Goal: Task Accomplishment & Management: Manage account settings

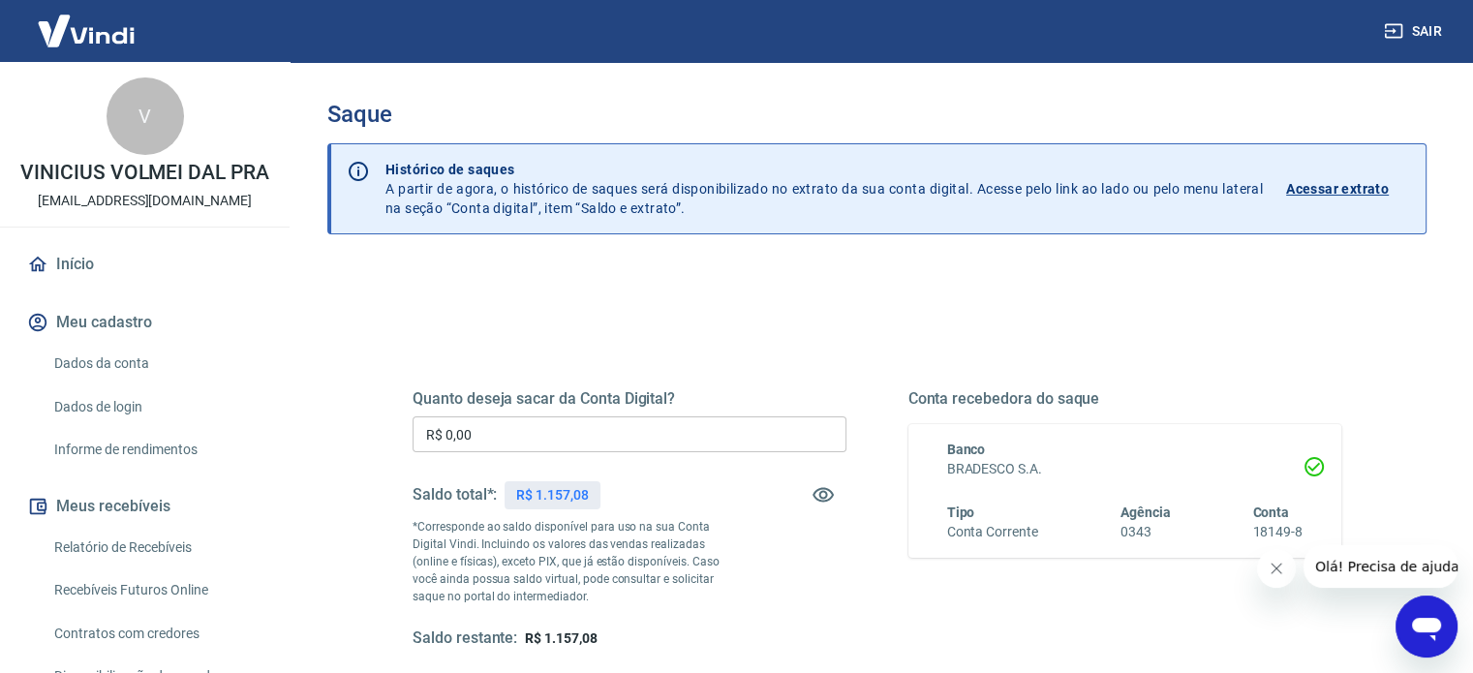
scroll to position [291, 0]
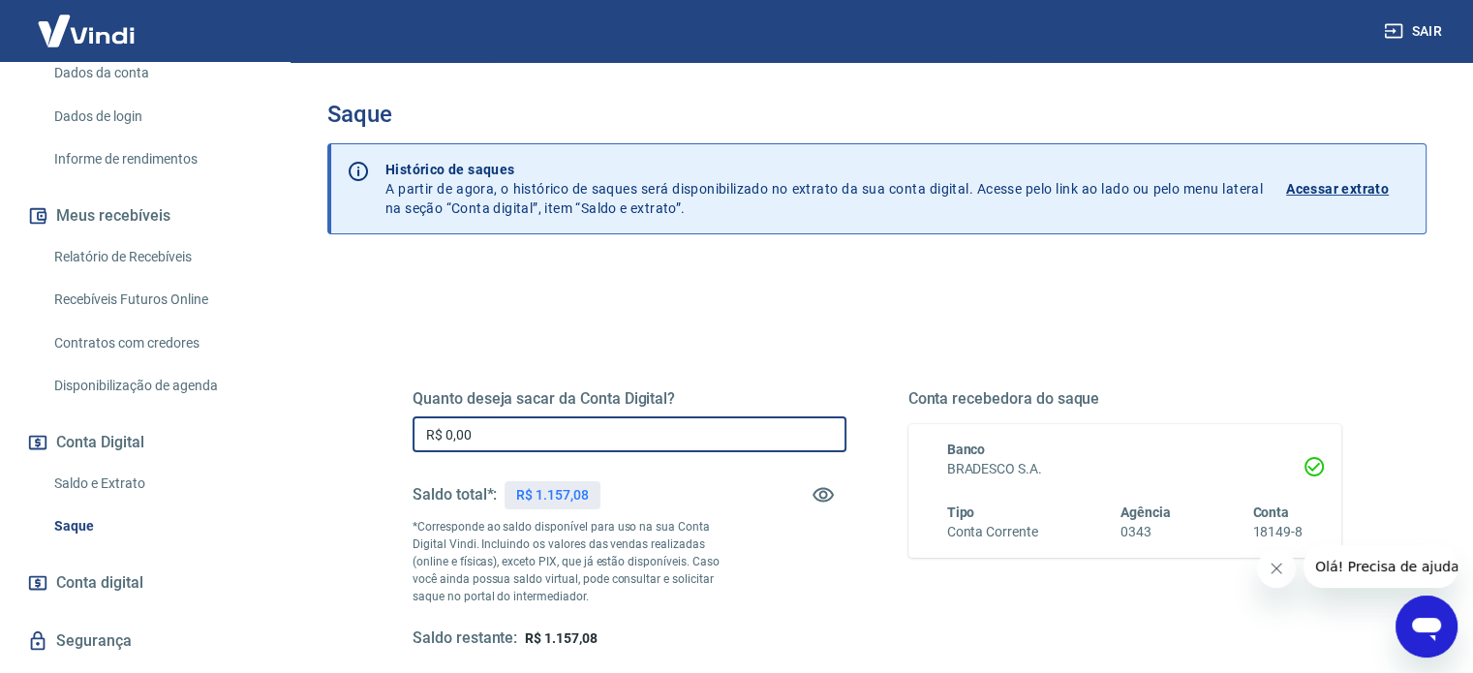
drag, startPoint x: 539, startPoint y: 418, endPoint x: 422, endPoint y: 425, distance: 117.4
click at [422, 425] on input "R$ 0,00" at bounding box center [630, 434] width 434 height 36
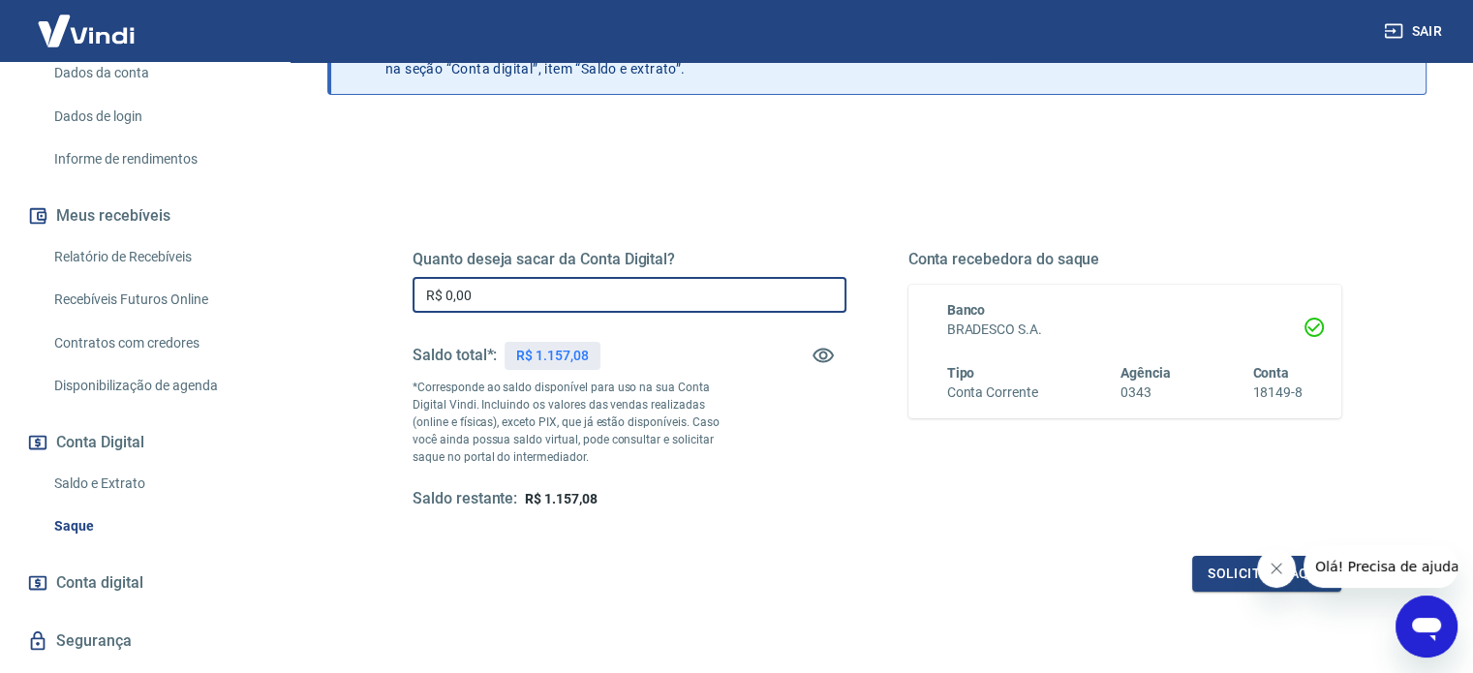
scroll to position [194, 0]
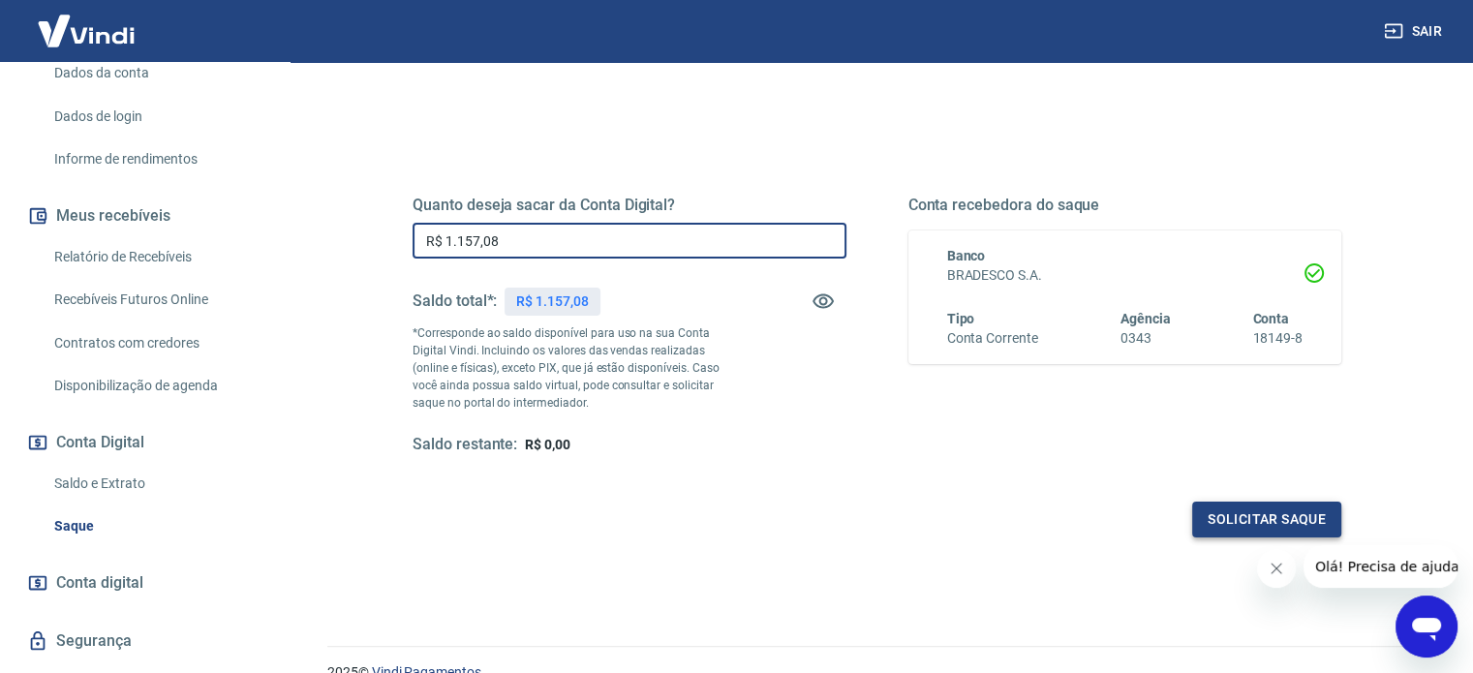
type input "R$ 1.157,08"
click at [1239, 506] on button "Solicitar saque" at bounding box center [1266, 520] width 149 height 36
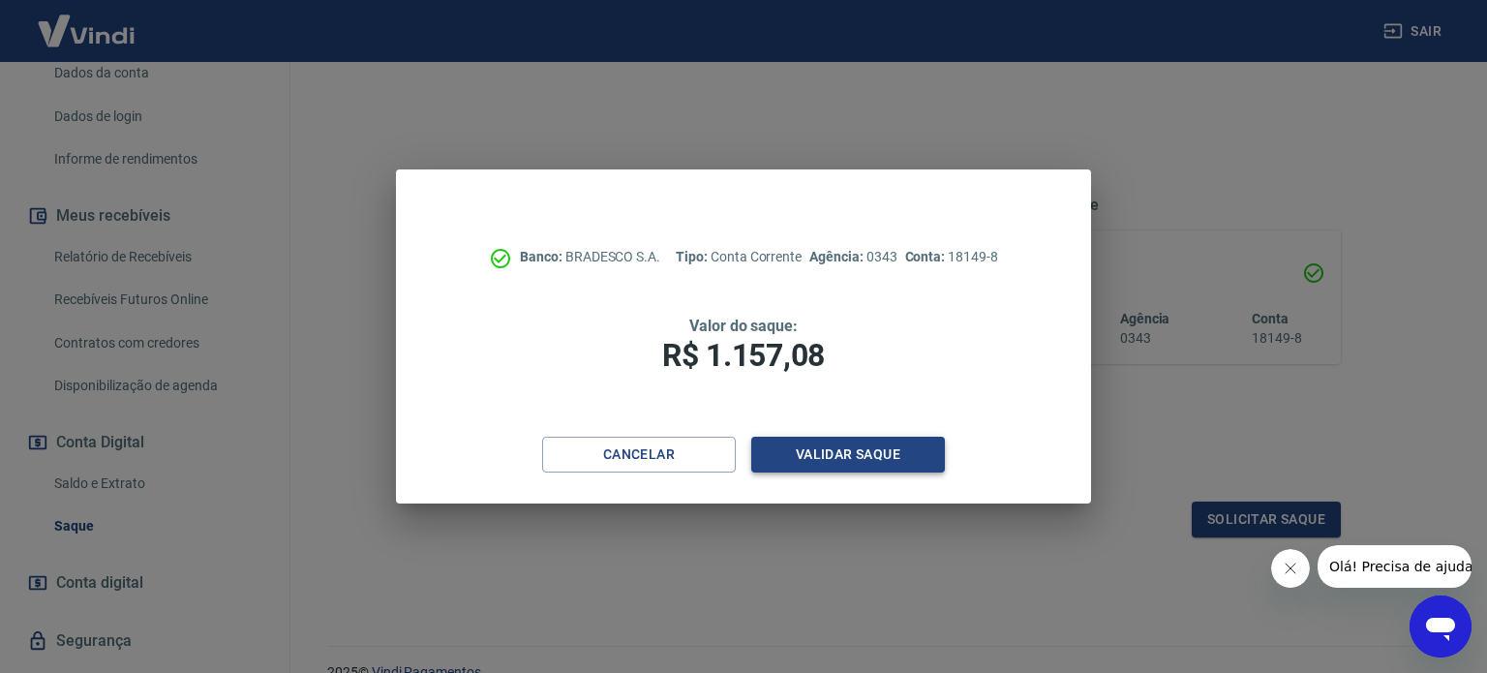
click at [837, 455] on button "Validar saque" at bounding box center [848, 455] width 194 height 36
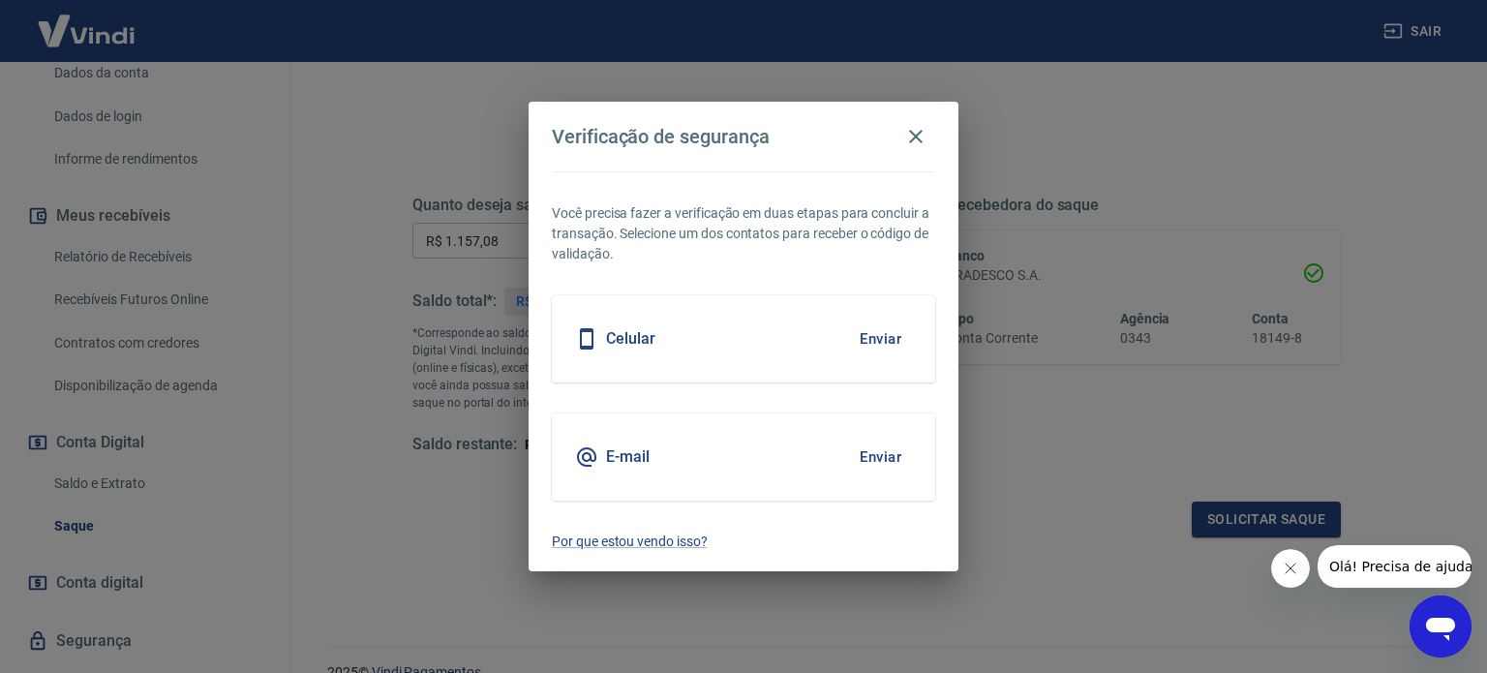
click at [881, 340] on button "Enviar" at bounding box center [880, 339] width 63 height 41
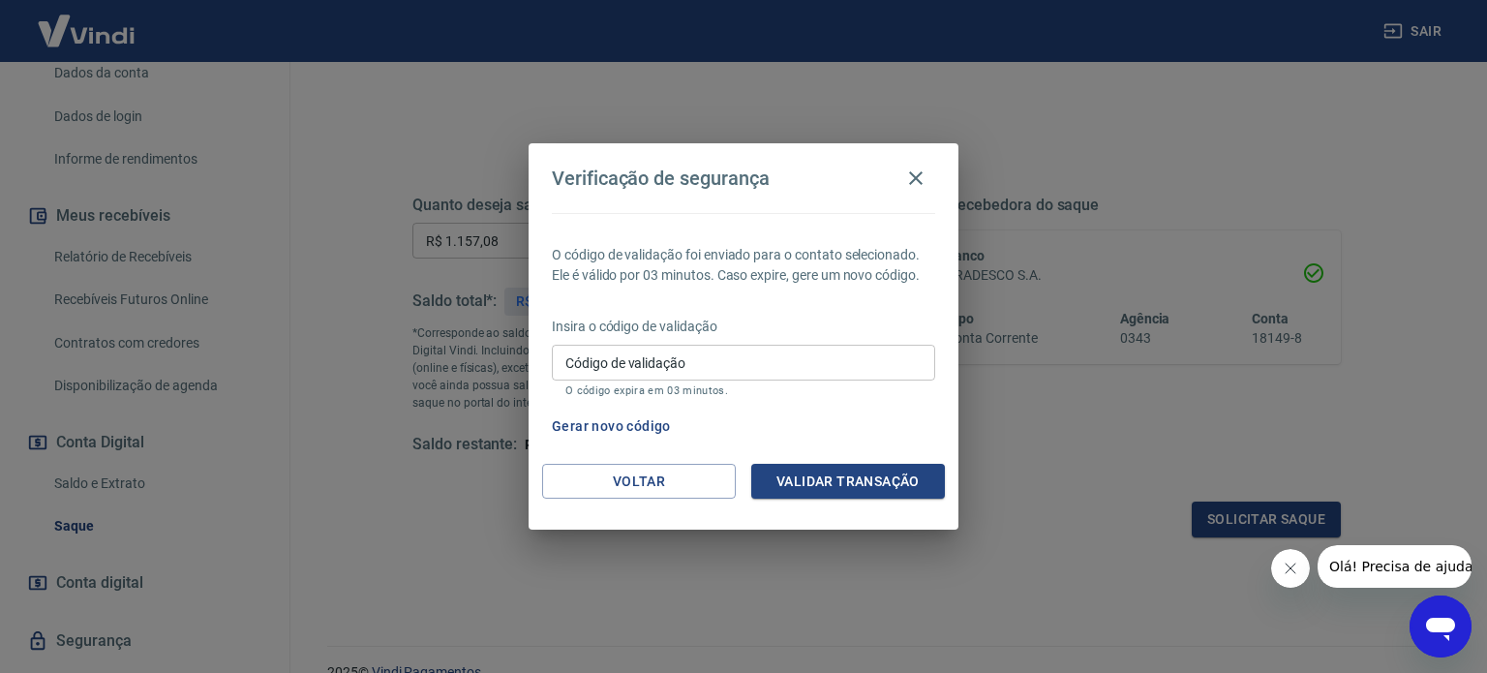
click at [670, 362] on input "Código de validação" at bounding box center [743, 363] width 383 height 36
click at [836, 486] on button "Validar transação" at bounding box center [848, 482] width 194 height 36
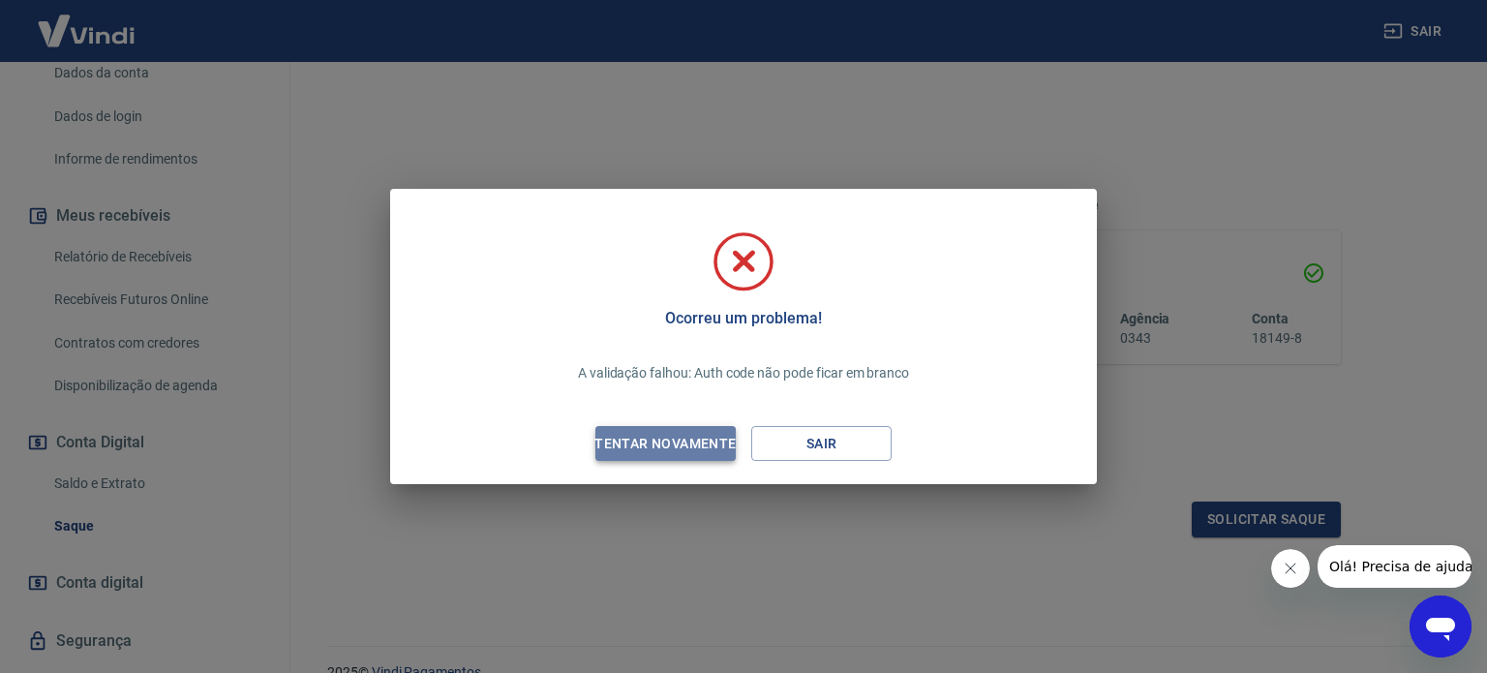
click at [662, 448] on div "Tentar novamente" at bounding box center [665, 444] width 188 height 24
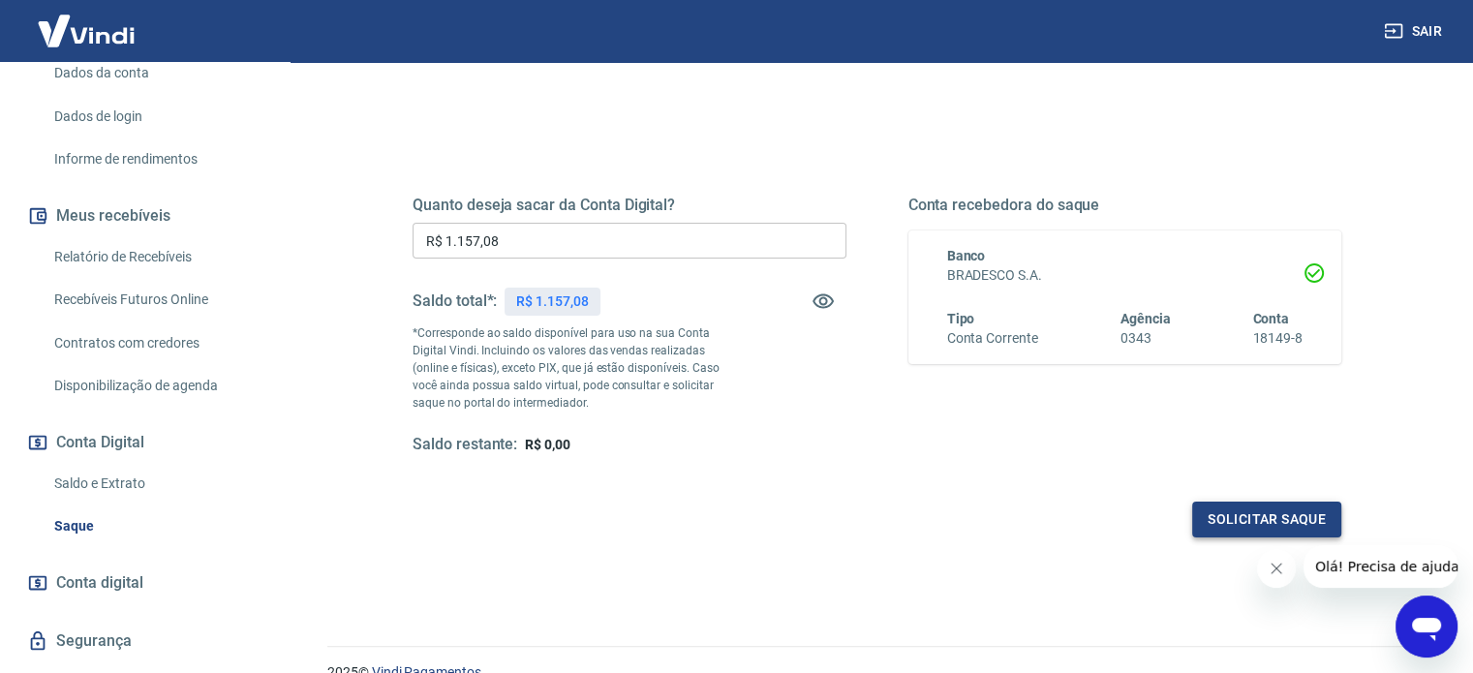
click at [1263, 515] on button "Solicitar saque" at bounding box center [1266, 520] width 149 height 36
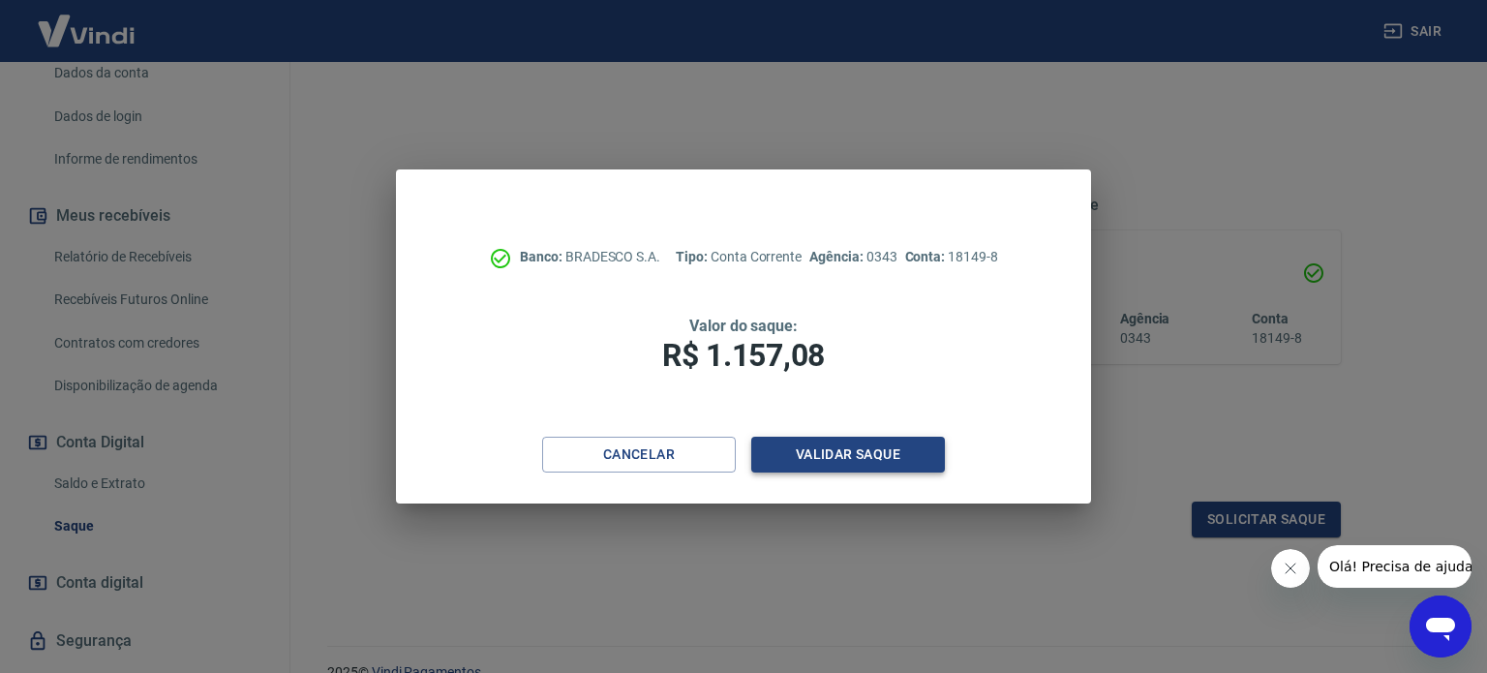
click at [842, 452] on button "Validar saque" at bounding box center [848, 455] width 194 height 36
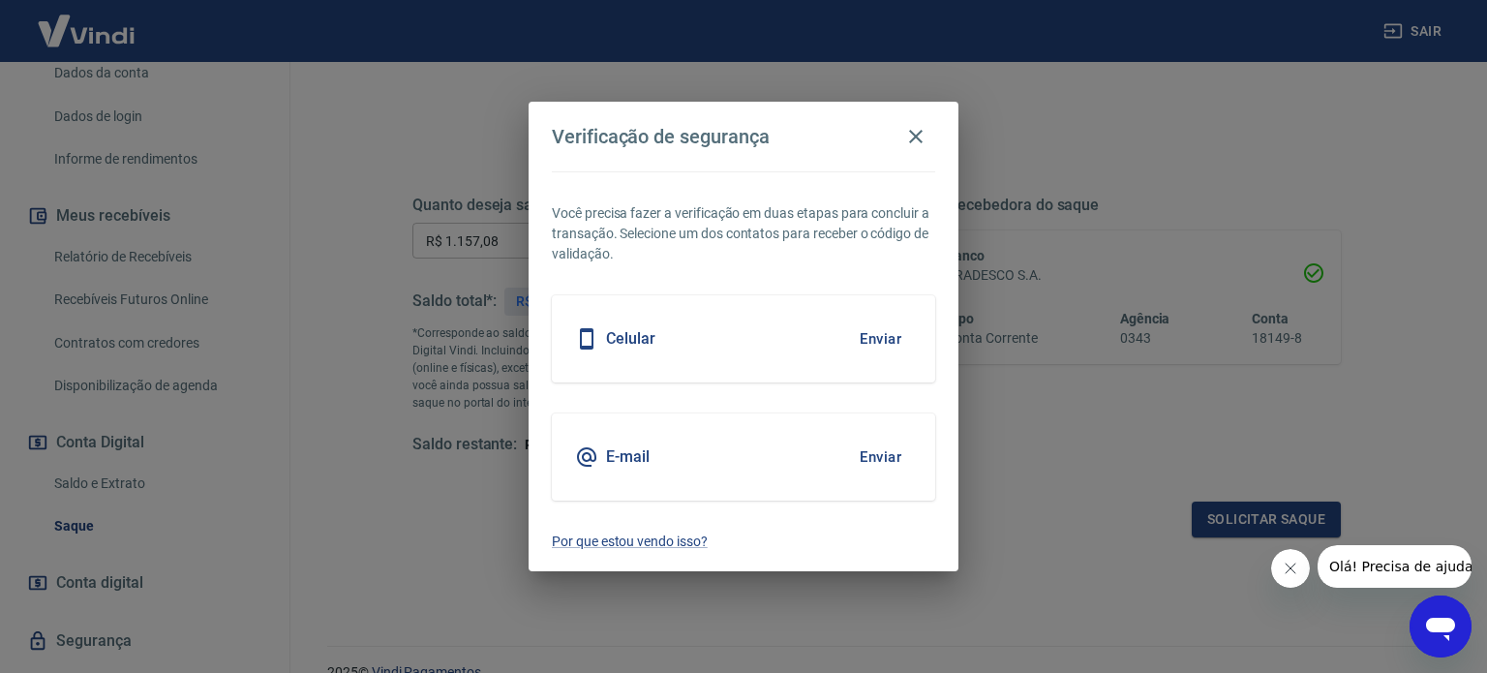
drag, startPoint x: 886, startPoint y: 337, endPoint x: 876, endPoint y: 340, distance: 10.1
click at [884, 337] on button "Enviar" at bounding box center [880, 339] width 63 height 41
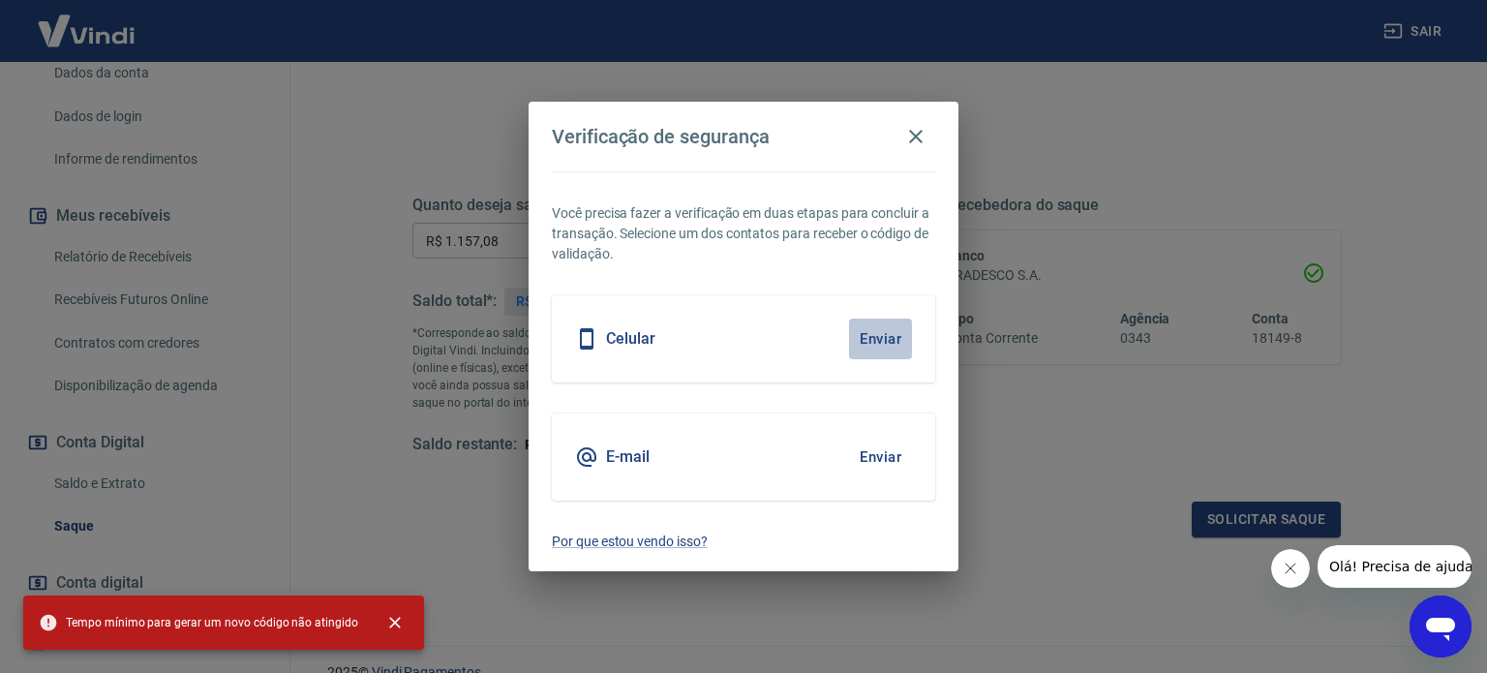
click at [881, 330] on button "Enviar" at bounding box center [880, 339] width 63 height 41
click at [910, 137] on icon "button" at bounding box center [915, 136] width 23 height 23
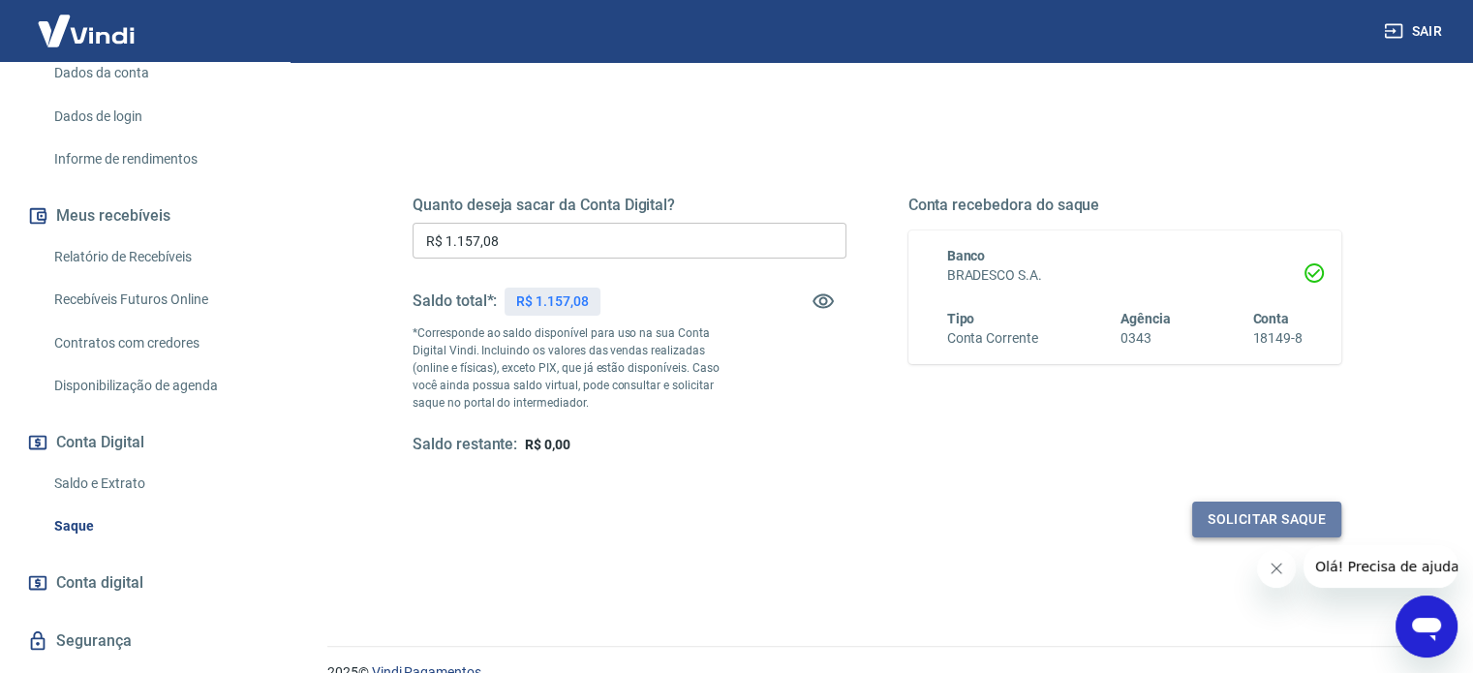
click at [1216, 511] on button "Solicitar saque" at bounding box center [1266, 520] width 149 height 36
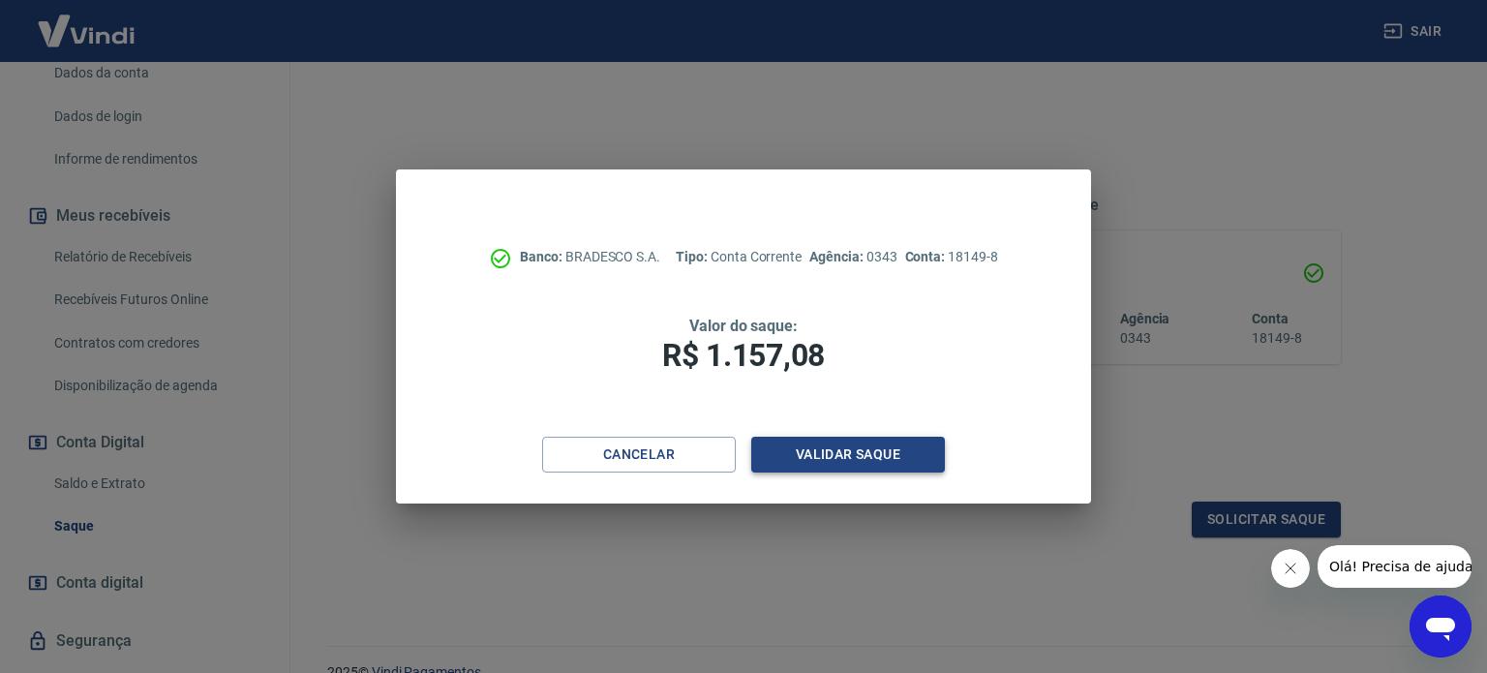
click at [843, 451] on button "Validar saque" at bounding box center [848, 455] width 194 height 36
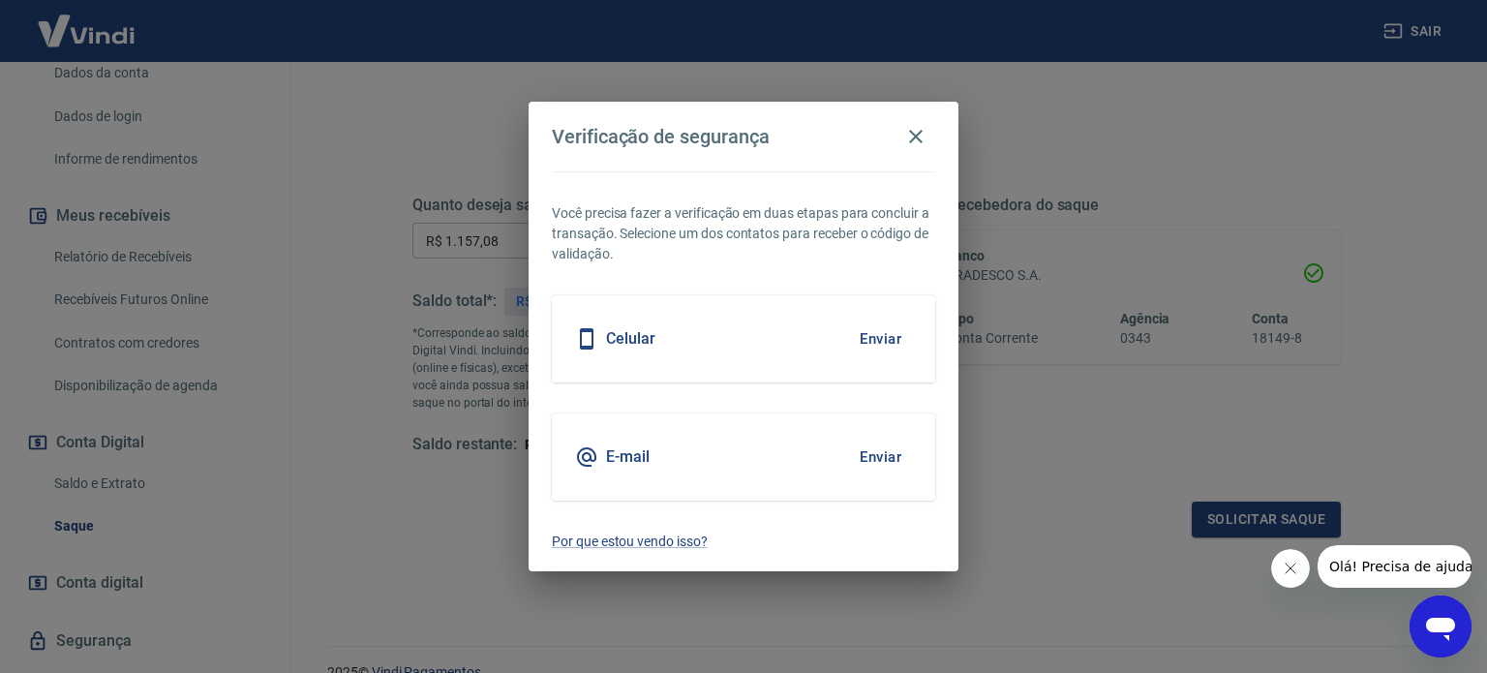
click at [869, 337] on button "Enviar" at bounding box center [880, 339] width 63 height 41
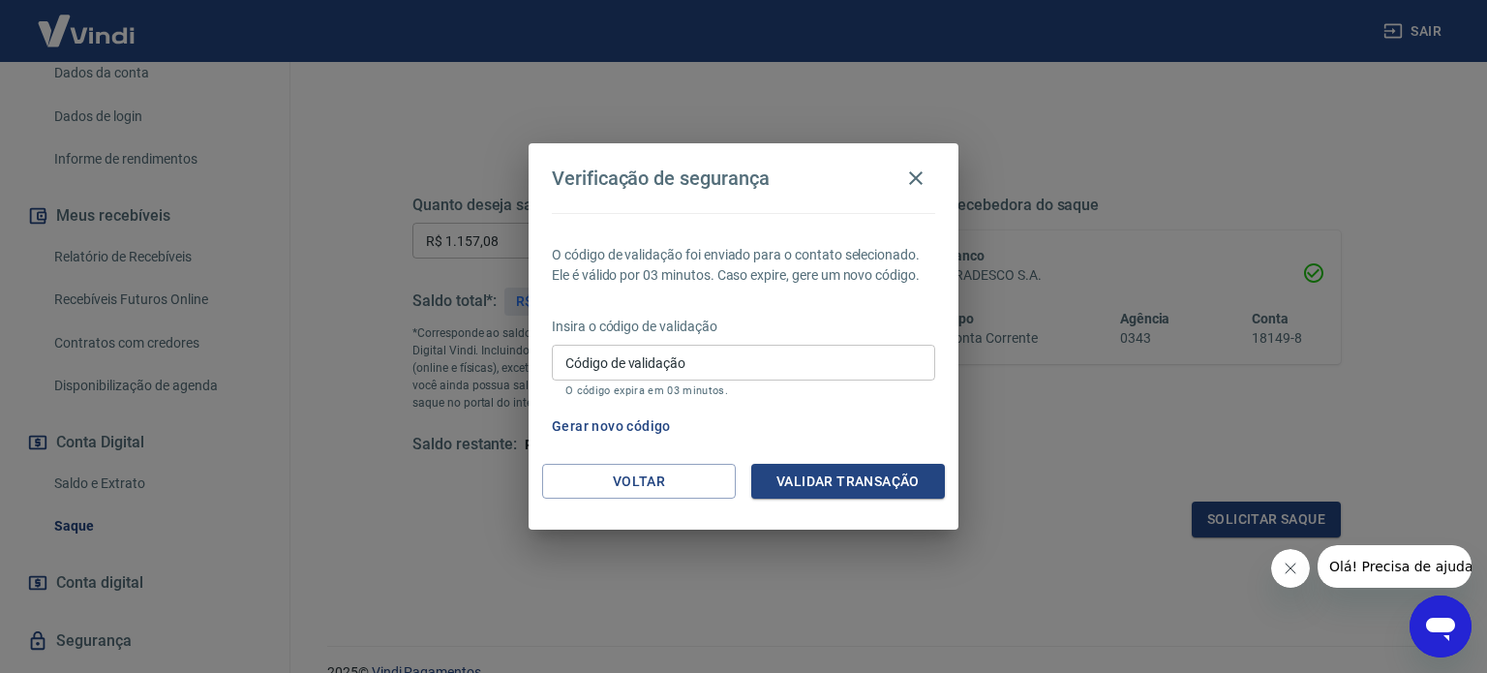
click at [626, 369] on input "Código de validação" at bounding box center [743, 363] width 383 height 36
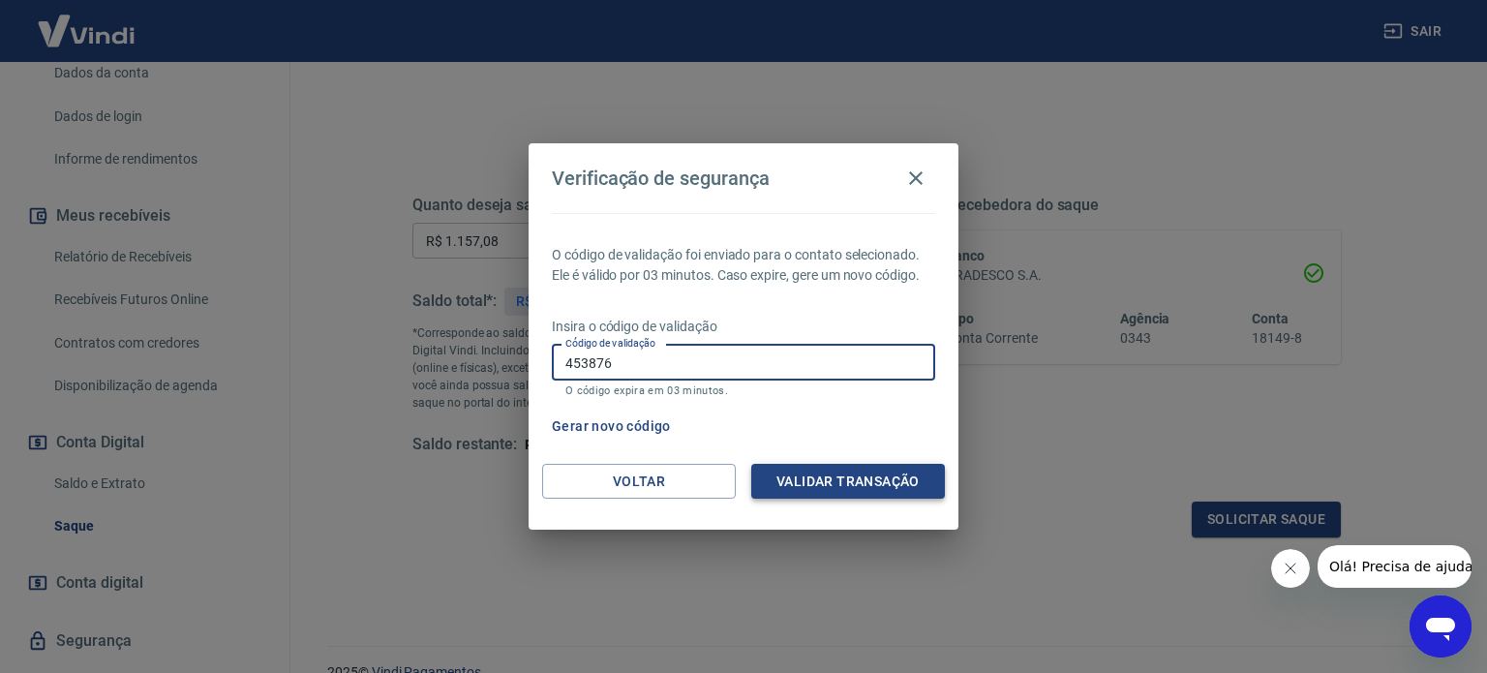
type input "453876"
click at [860, 470] on button "Validar transação" at bounding box center [848, 482] width 194 height 36
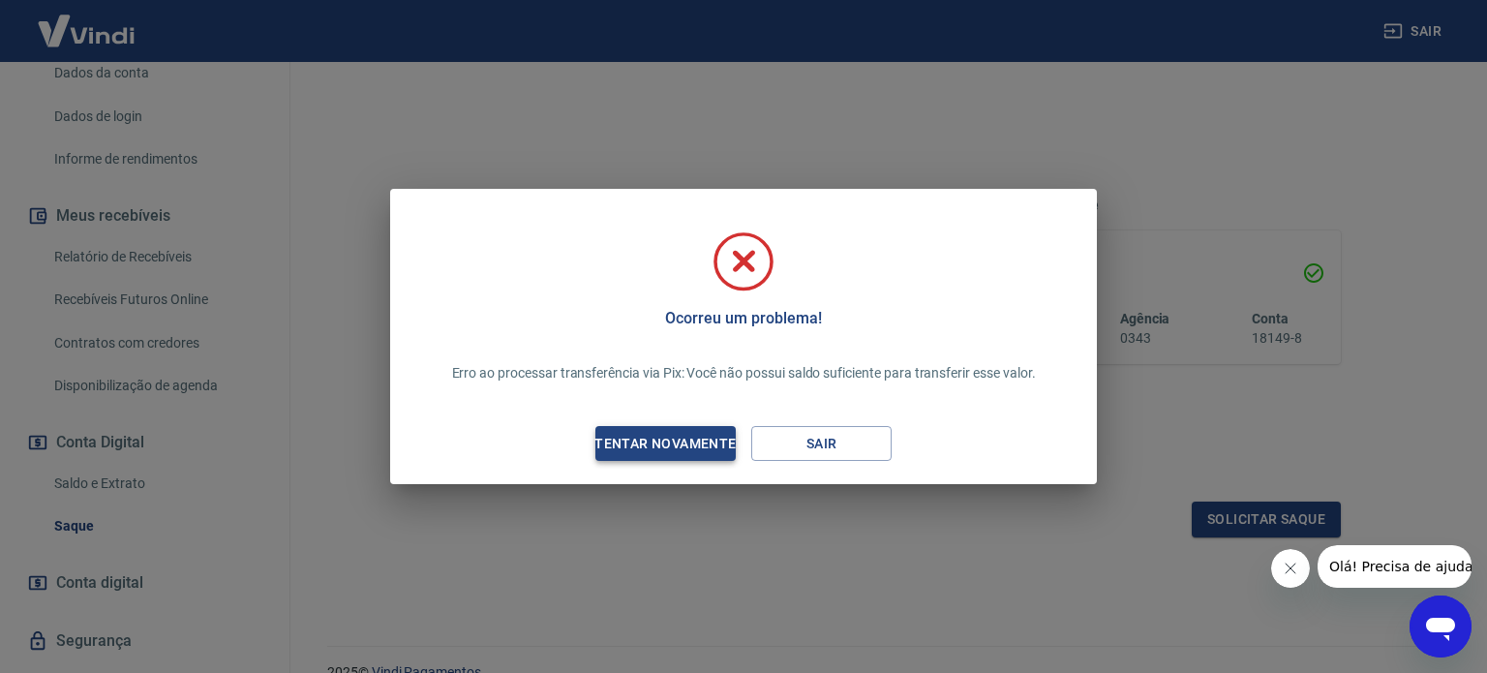
click at [627, 444] on div "Tentar novamente" at bounding box center [665, 444] width 188 height 24
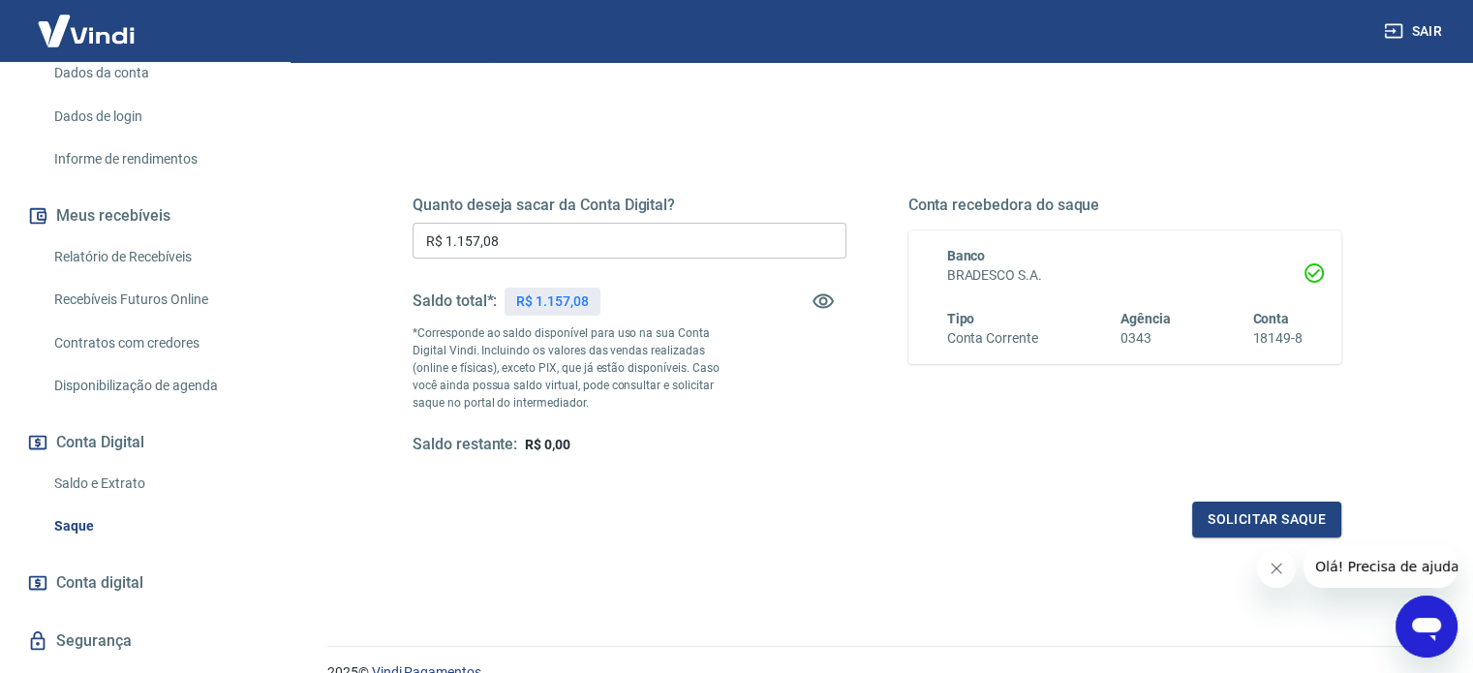
click at [85, 544] on link "Saque" at bounding box center [156, 526] width 220 height 40
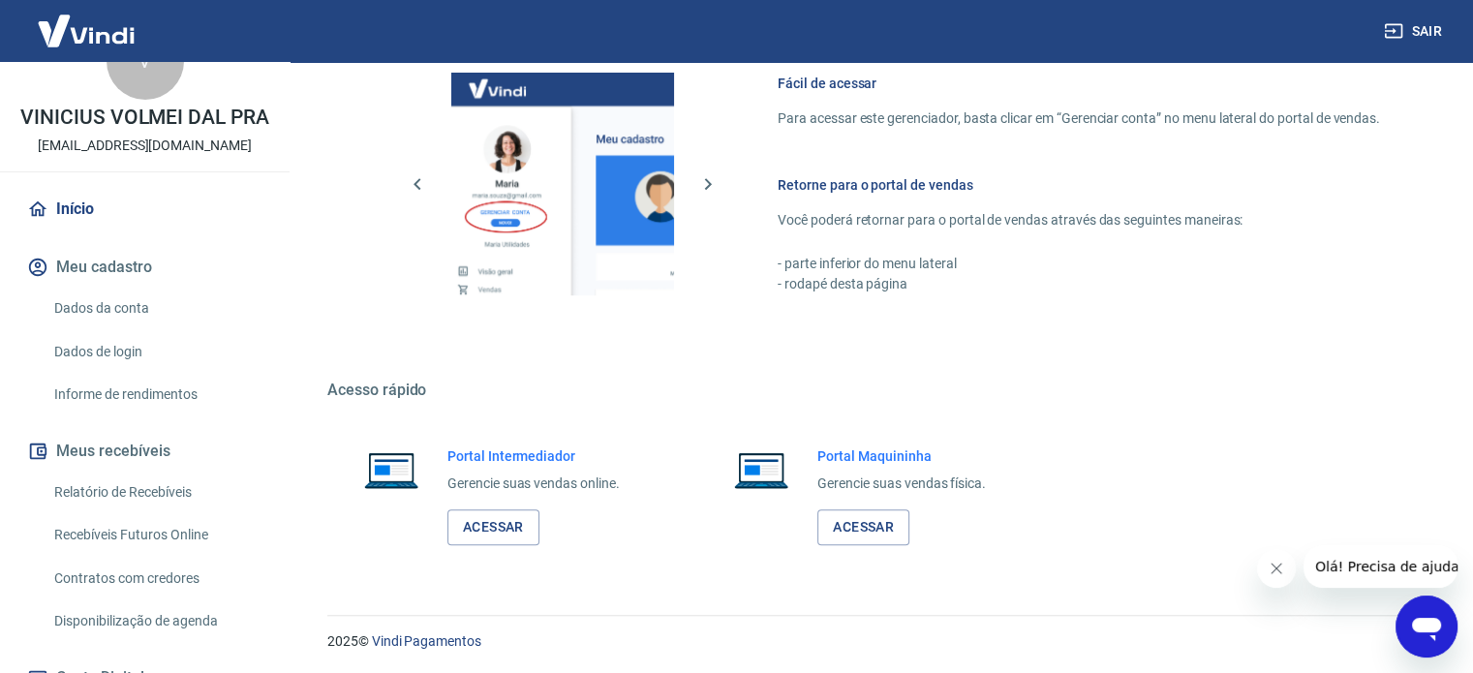
scroll to position [356, 0]
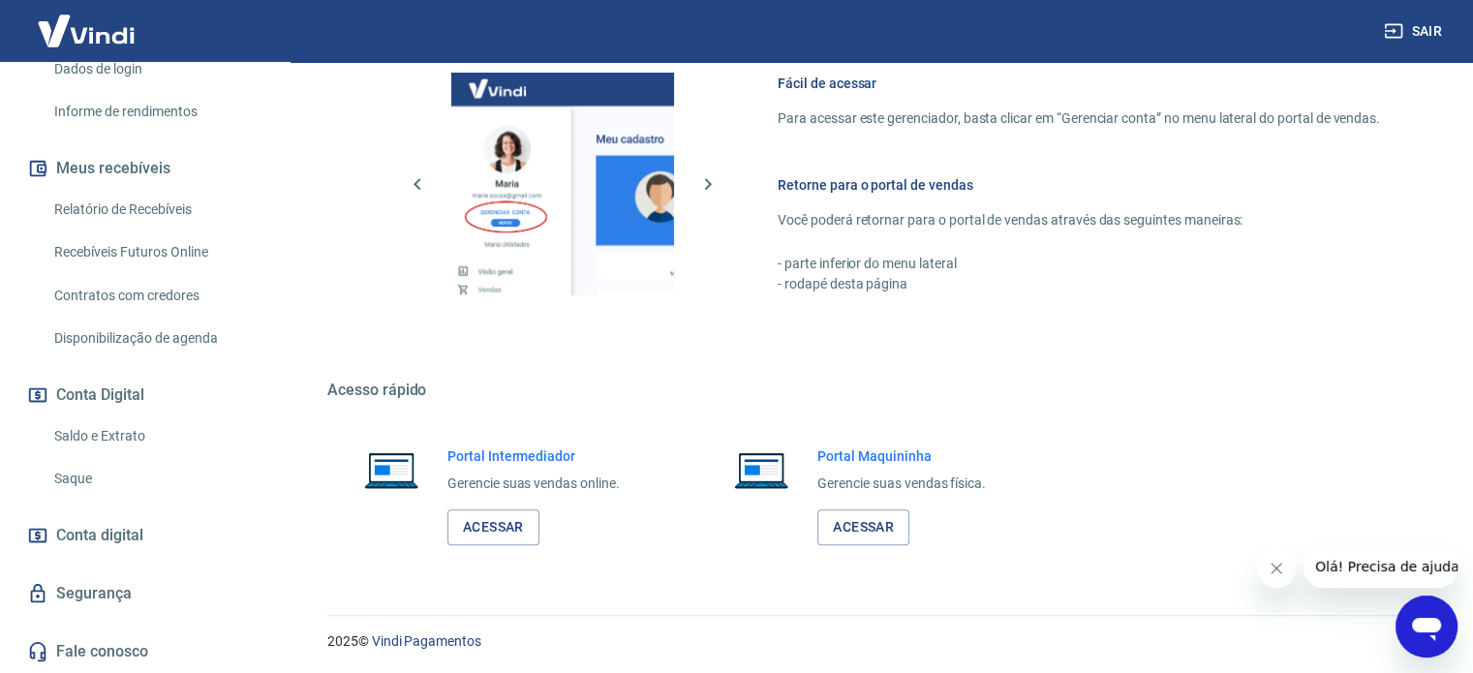
click at [84, 474] on link "Saque" at bounding box center [156, 479] width 220 height 40
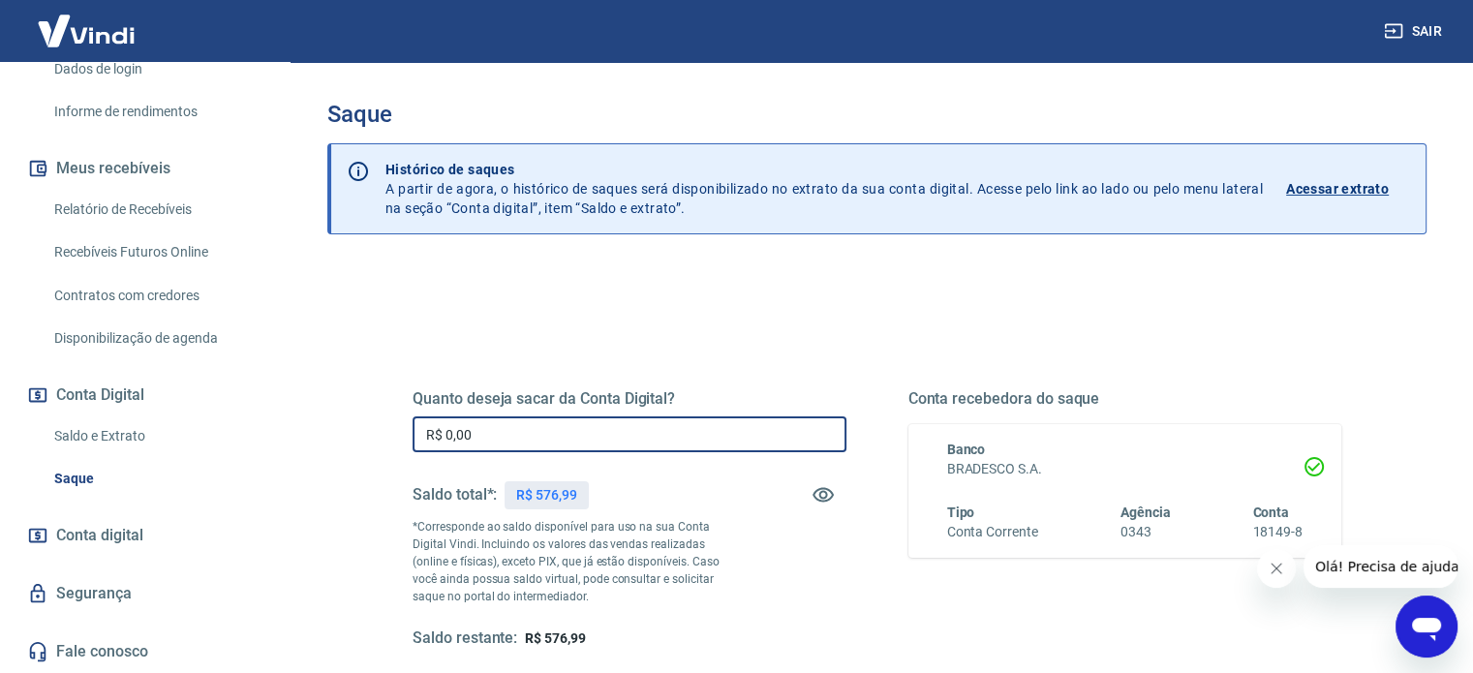
drag, startPoint x: 548, startPoint y: 432, endPoint x: 370, endPoint y: 441, distance: 178.4
click at [370, 441] on div "Quanto deseja sacar da Conta Digital? R$ 0,00 ​ Saldo total*: R$ 576,99 *Corres…" at bounding box center [877, 529] width 1022 height 450
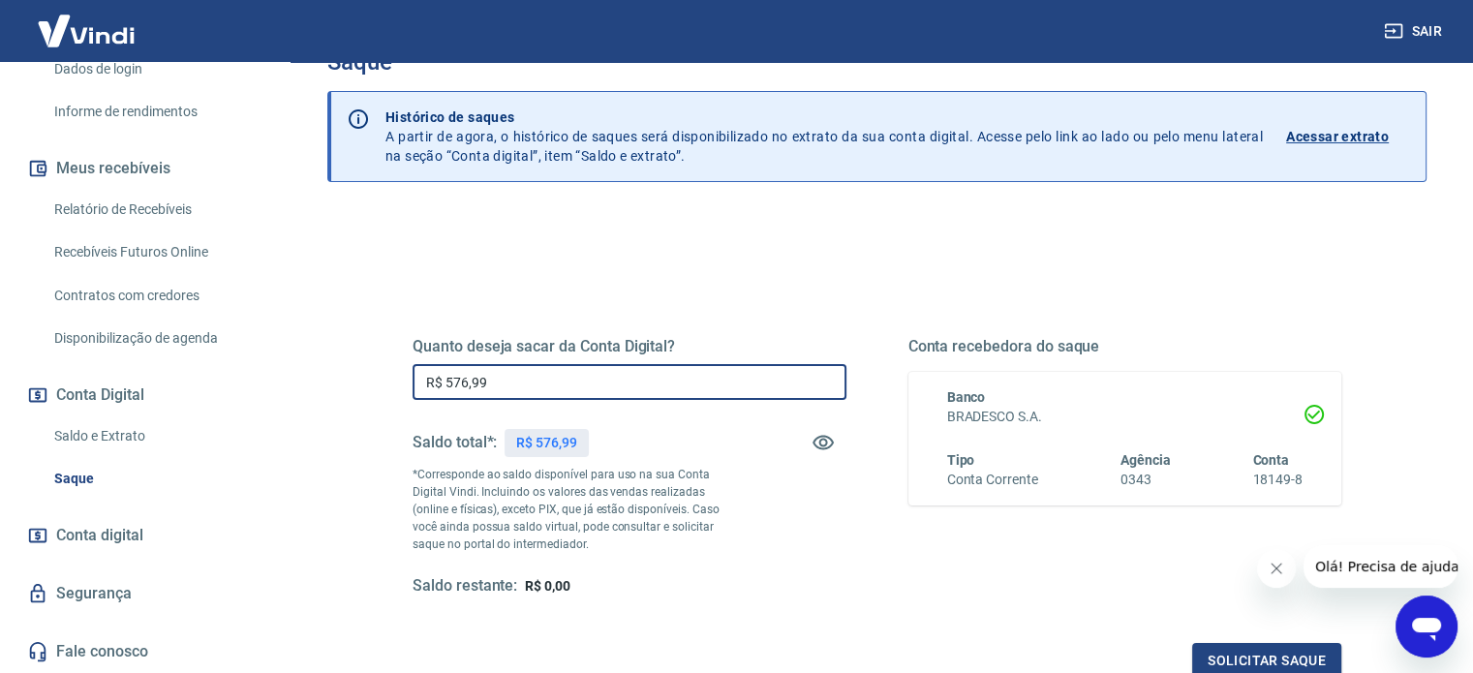
scroll to position [194, 0]
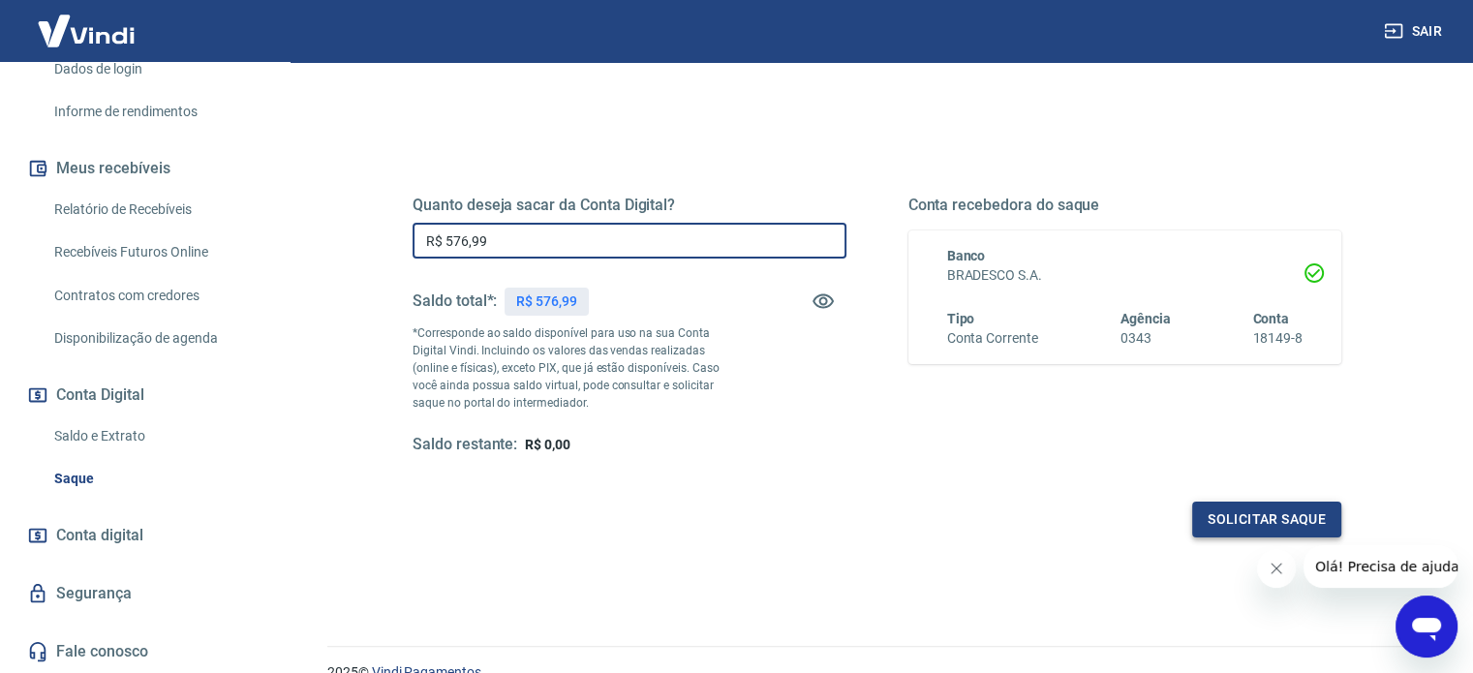
type input "R$ 576,99"
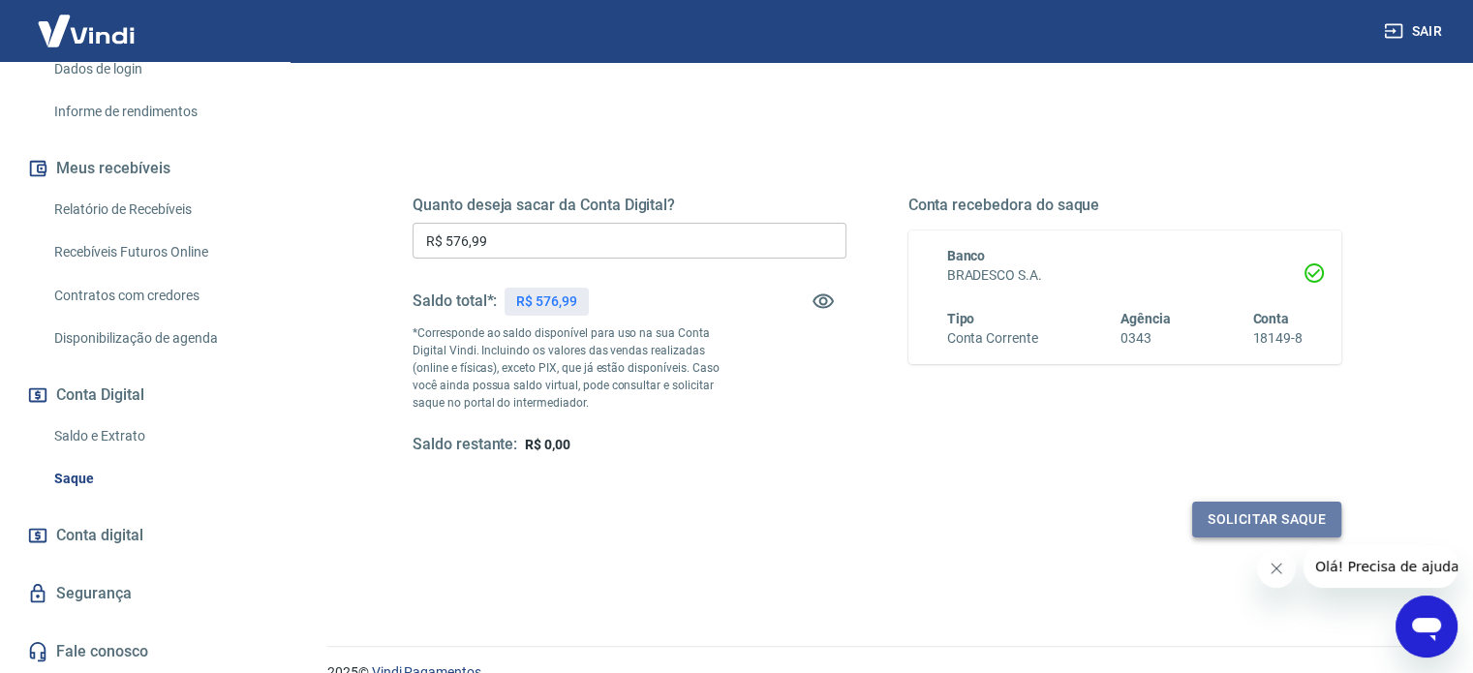
click at [1240, 522] on button "Solicitar saque" at bounding box center [1266, 520] width 149 height 36
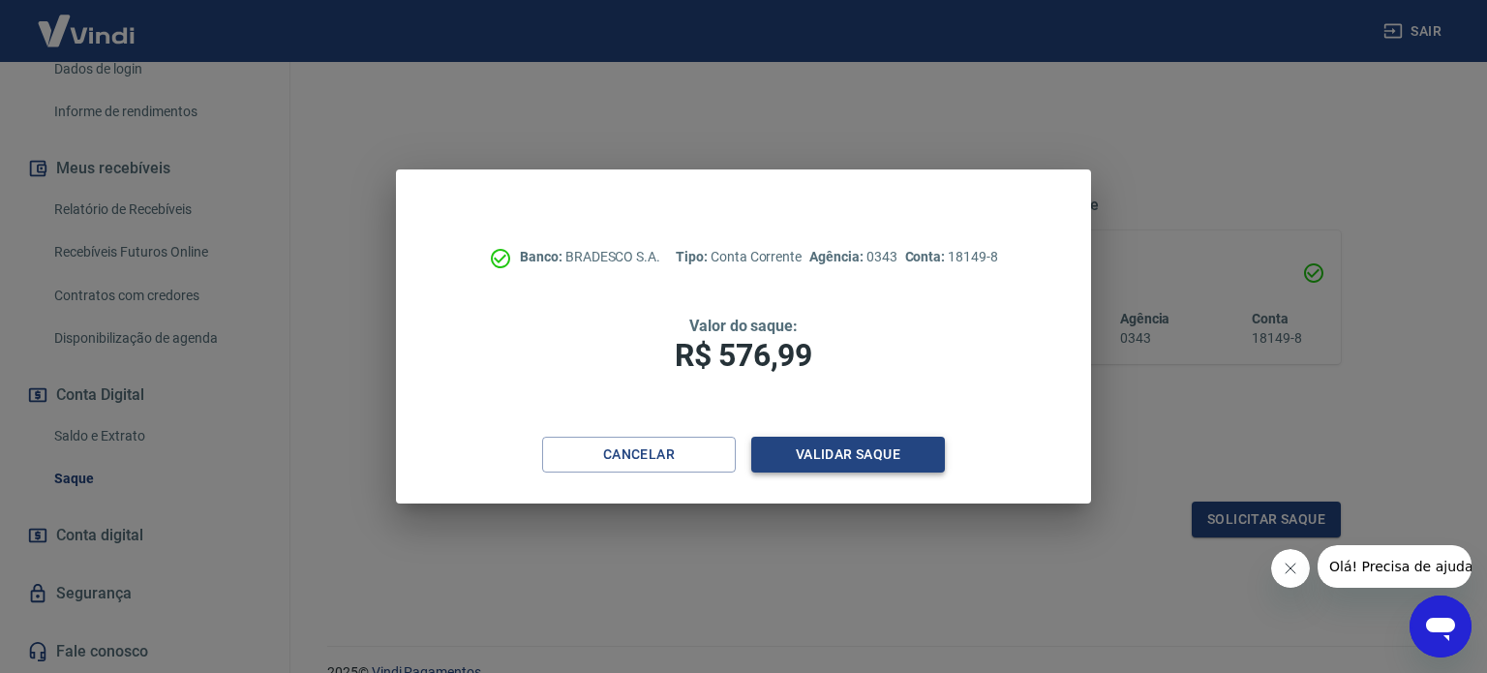
click at [856, 448] on button "Validar saque" at bounding box center [848, 455] width 194 height 36
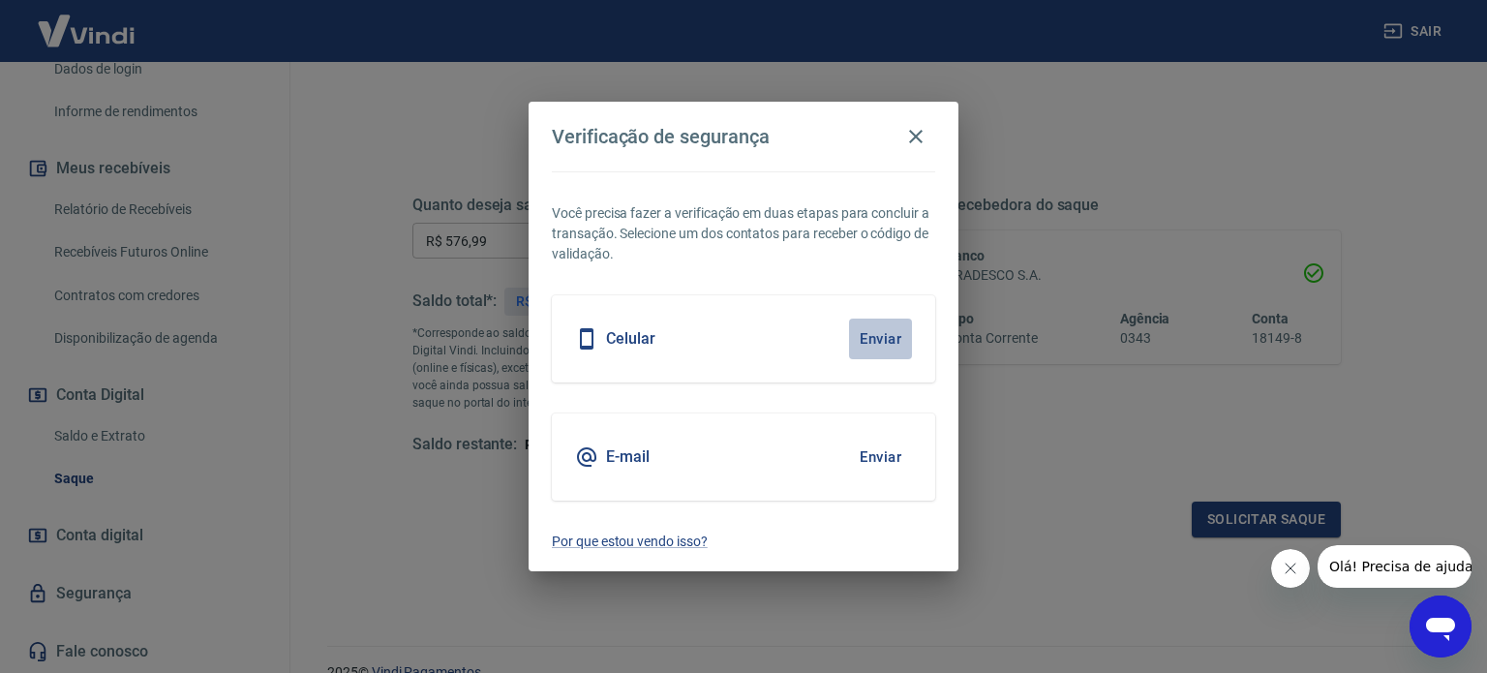
click at [879, 332] on button "Enviar" at bounding box center [880, 339] width 63 height 41
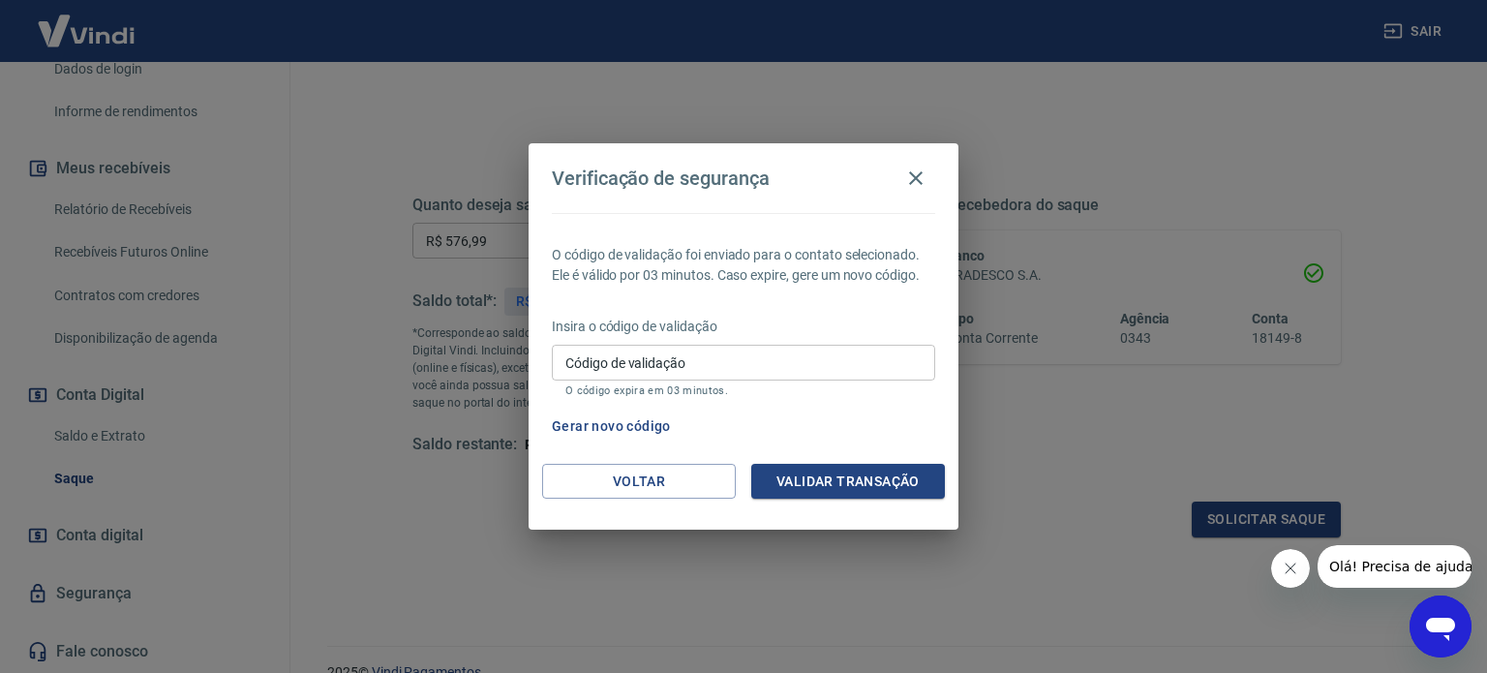
click at [639, 363] on input "Código de validação" at bounding box center [743, 363] width 383 height 36
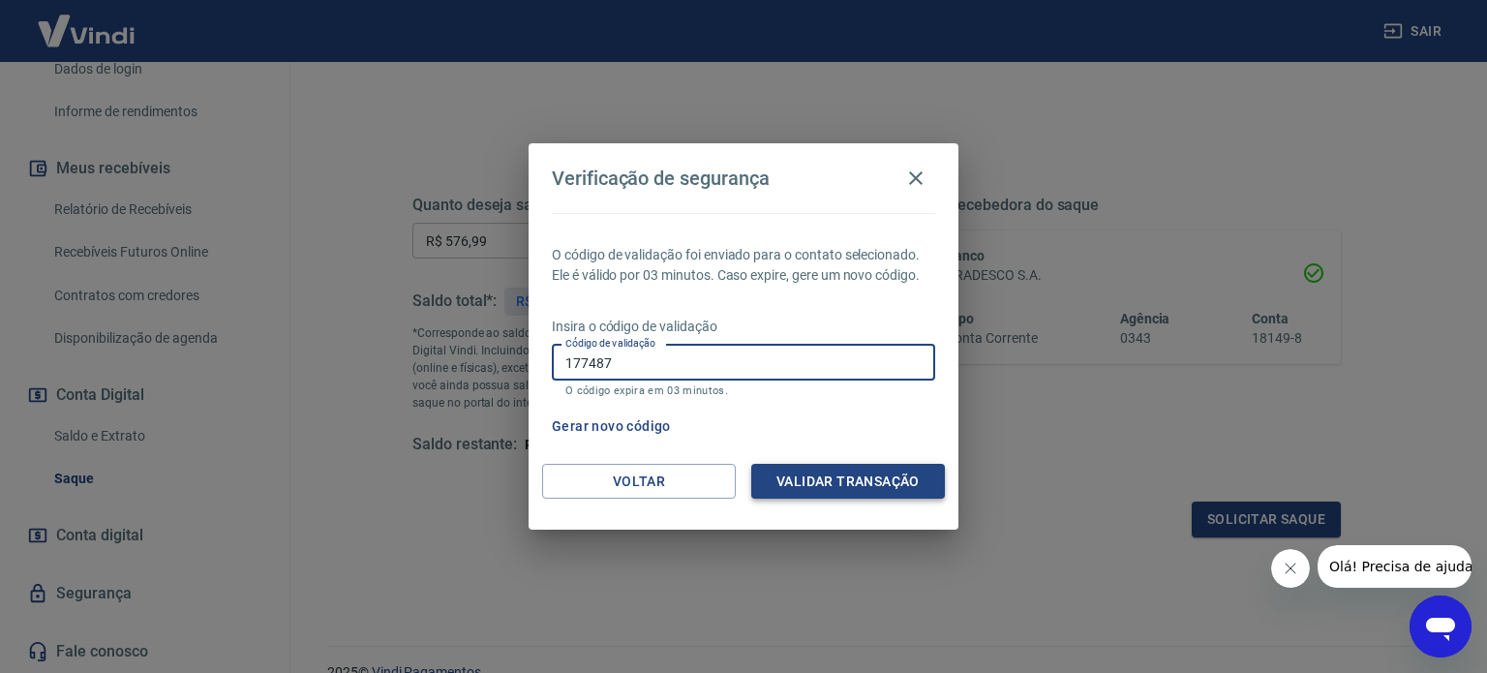
type input "177487"
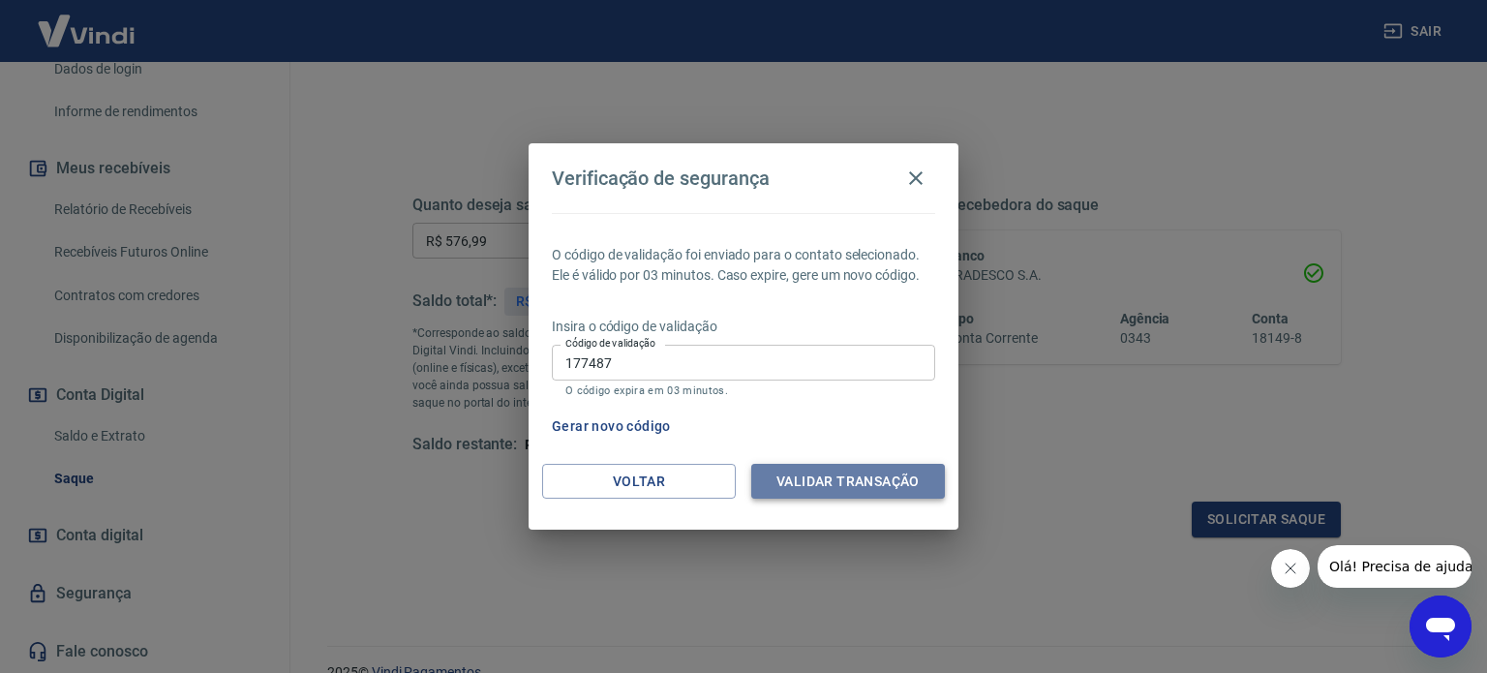
click at [860, 491] on button "Validar transação" at bounding box center [848, 482] width 194 height 36
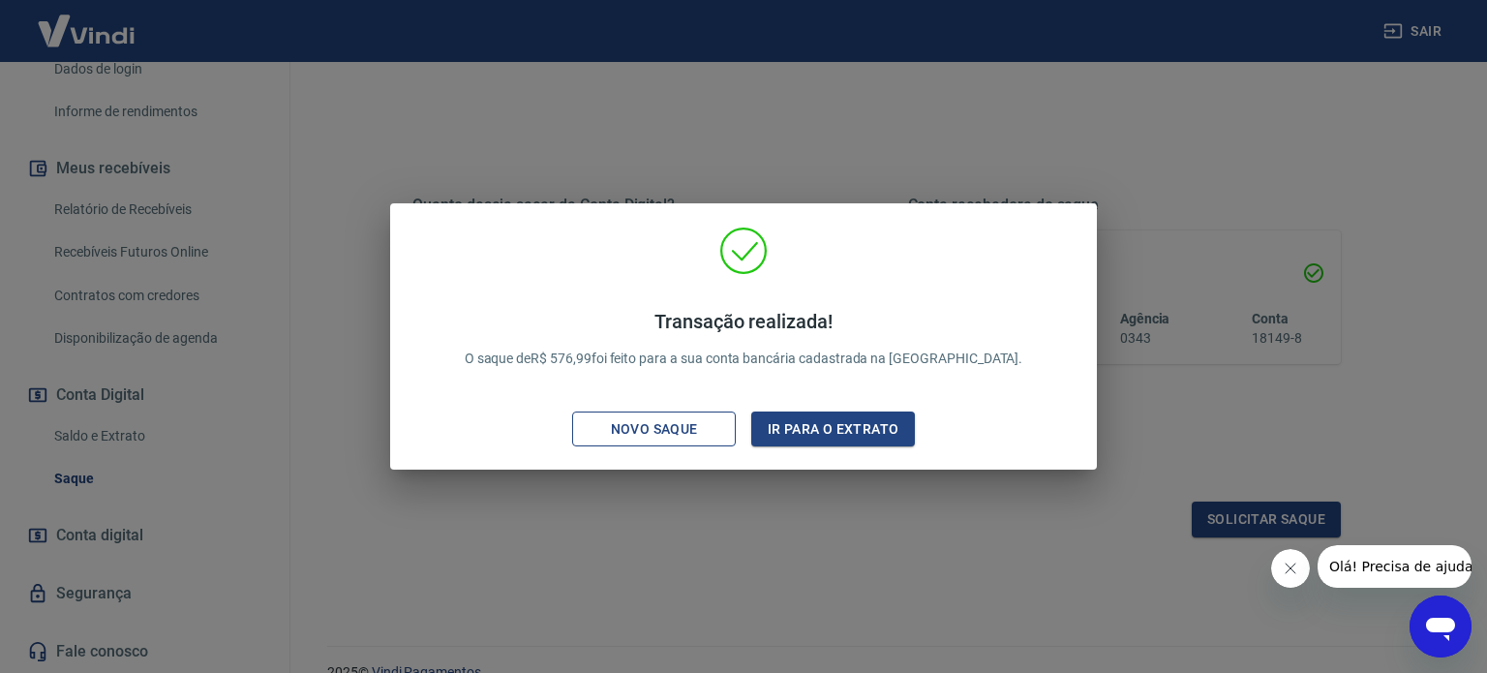
click at [651, 433] on div "Novo saque" at bounding box center [655, 429] width 134 height 24
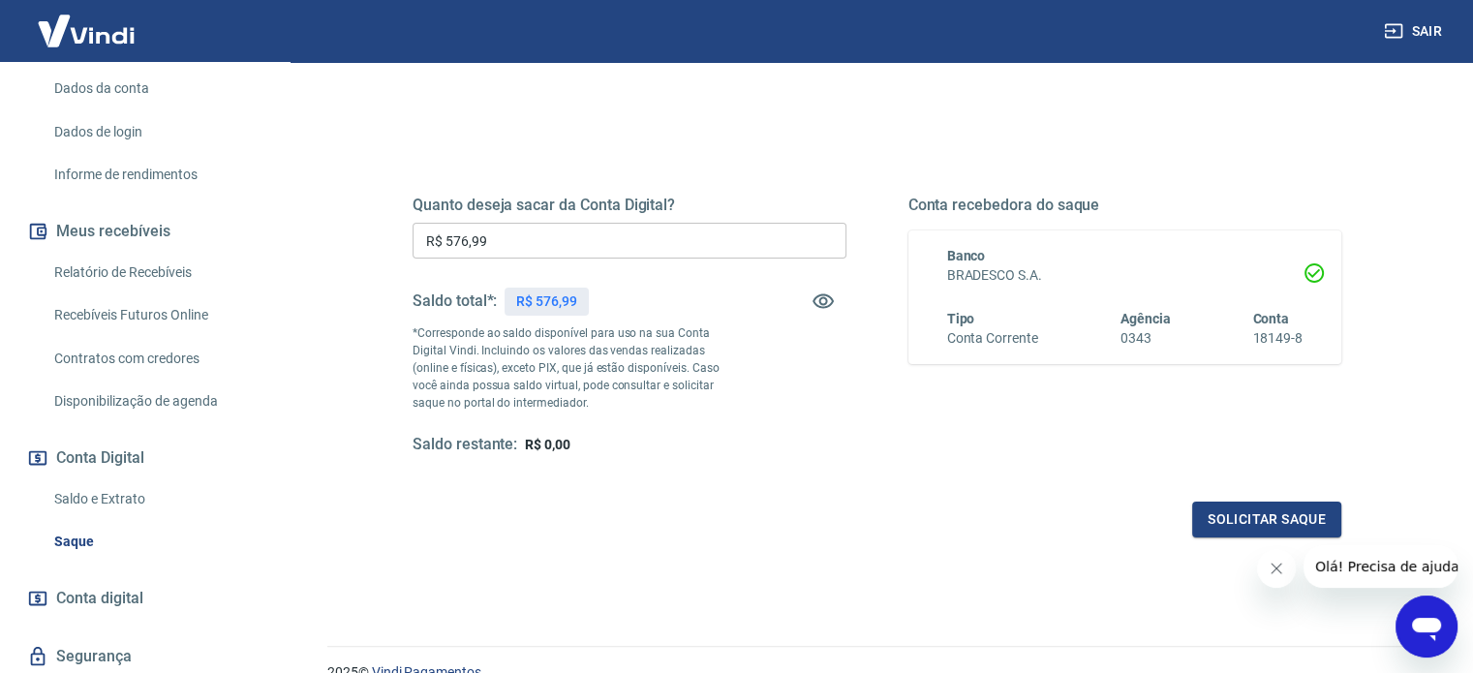
scroll to position [0, 0]
